Goal: Navigation & Orientation: Go to known website

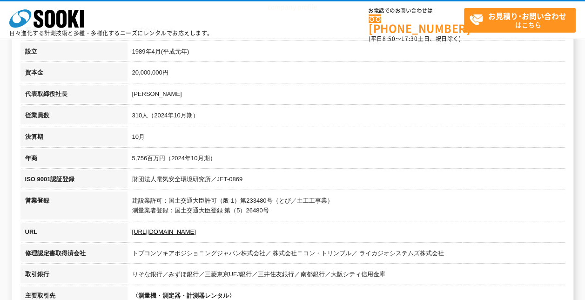
scroll to position [279, 0]
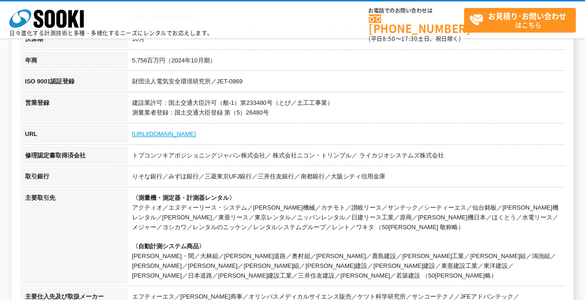
click at [163, 133] on link "[URL][DOMAIN_NAME]" at bounding box center [164, 133] width 64 height 7
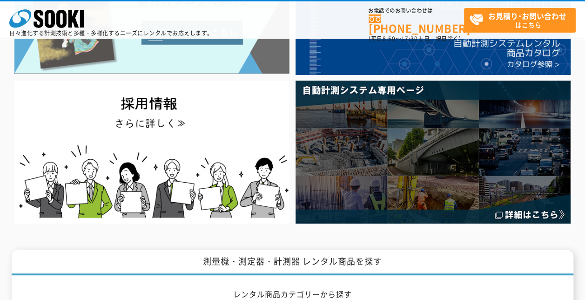
scroll to position [186, 0]
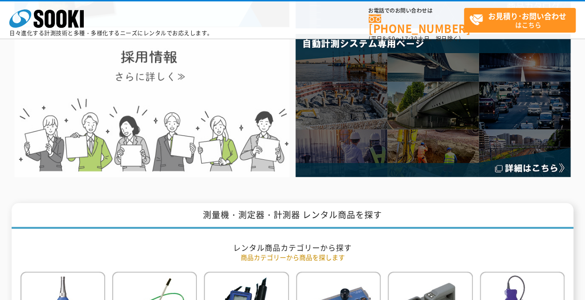
click at [161, 80] on img at bounding box center [151, 105] width 275 height 143
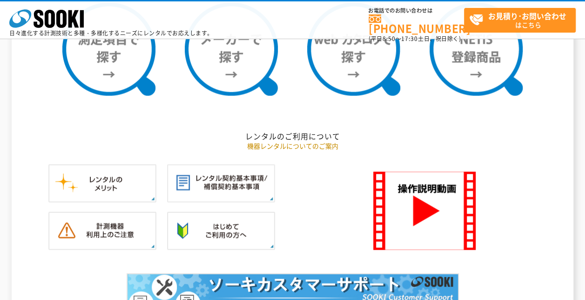
scroll to position [744, 0]
